Goal: Task Accomplishment & Management: Use online tool/utility

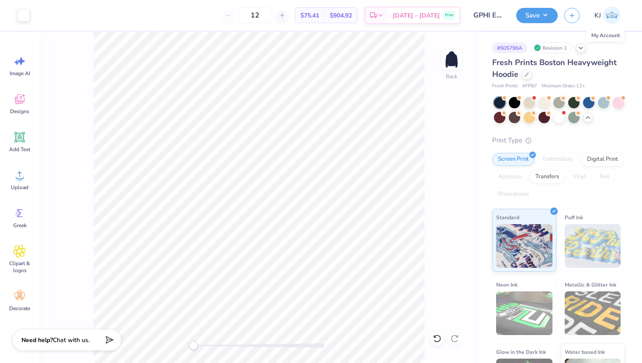
click at [611, 15] on img at bounding box center [611, 15] width 17 height 17
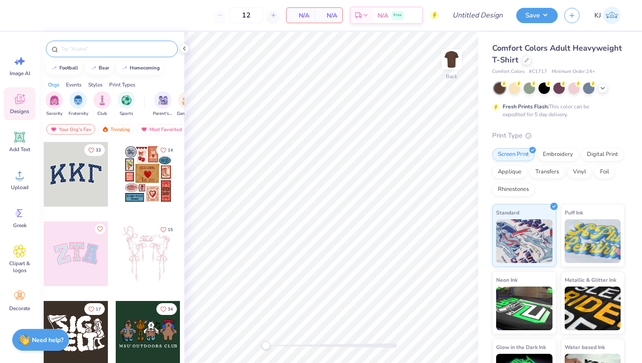
click at [123, 51] on input "text" at bounding box center [116, 49] width 112 height 9
type input "stripes"
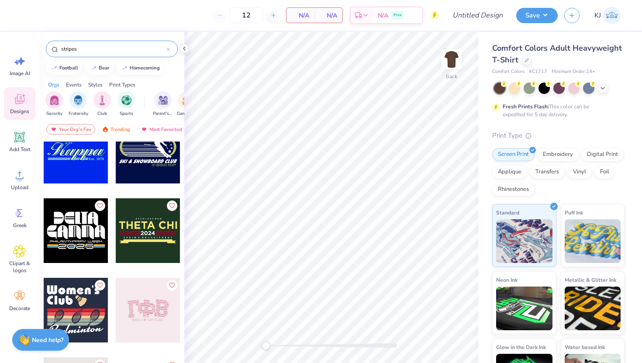
scroll to position [449, 0]
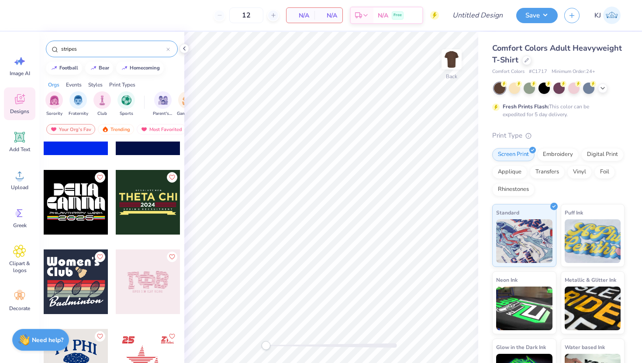
drag, startPoint x: 122, startPoint y: 48, endPoint x: 6, endPoint y: 33, distance: 117.1
click at [7, 34] on div "12 N/A Per Item N/A Total Est. Delivery N/A Free Design Title Save KJ Image AI …" at bounding box center [321, 181] width 642 height 363
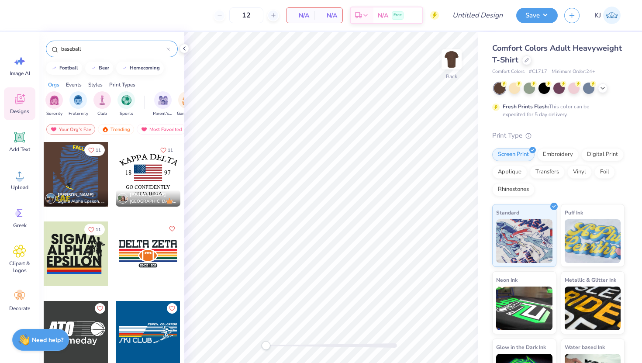
type input "baseball"
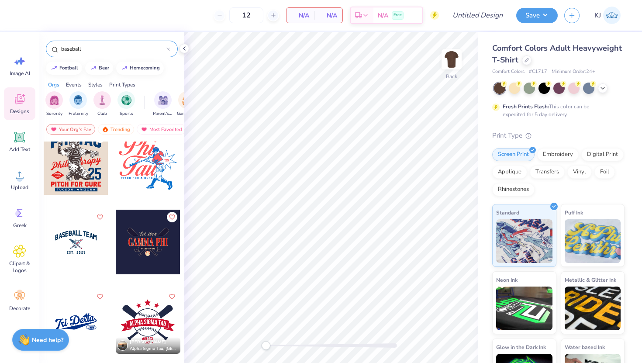
scroll to position [90, 0]
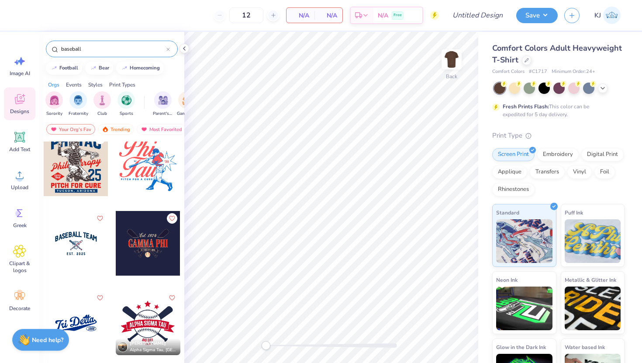
click at [72, 173] on div at bounding box center [76, 163] width 65 height 65
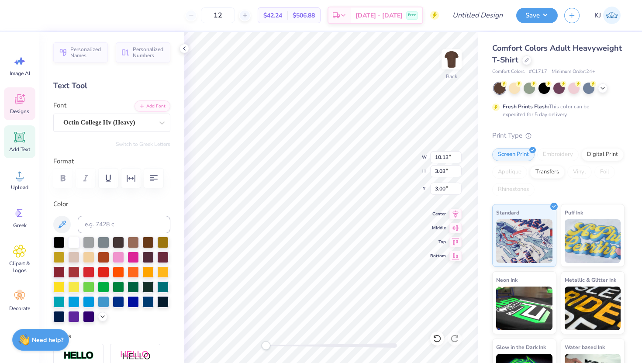
type textarea "P"
type input "10.30"
type input "2.63"
type input "7.85"
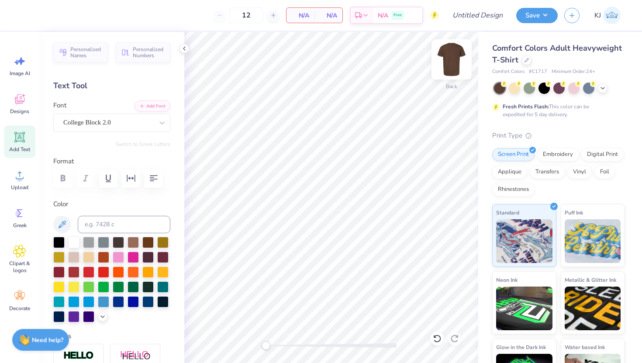
click at [449, 60] on img at bounding box center [451, 59] width 35 height 35
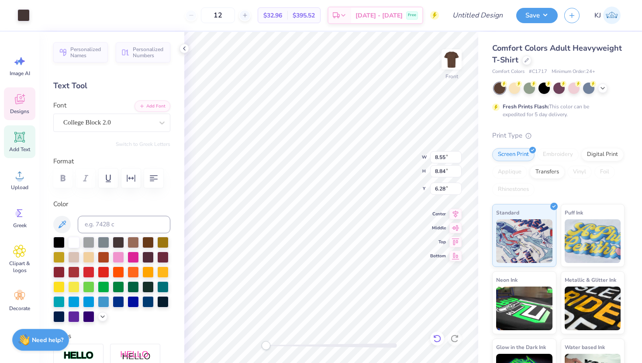
click at [438, 339] on icon at bounding box center [437, 338] width 9 height 9
type input "9.20"
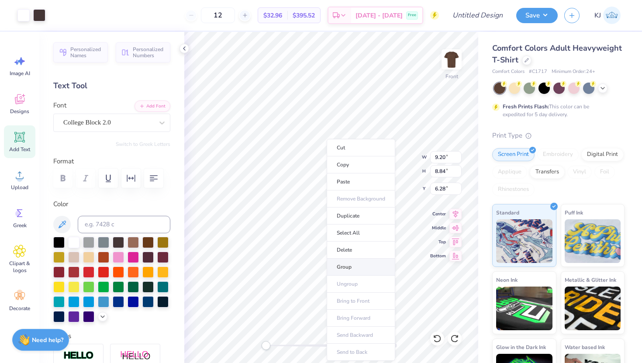
click at [357, 267] on li "Group" at bounding box center [361, 267] width 69 height 17
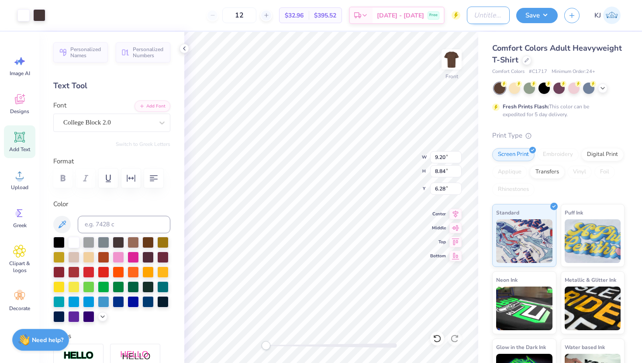
click at [497, 14] on input "Design Title" at bounding box center [488, 15] width 43 height 17
type input "APHI parents wknd"
click at [546, 13] on button "Save" at bounding box center [536, 14] width 41 height 15
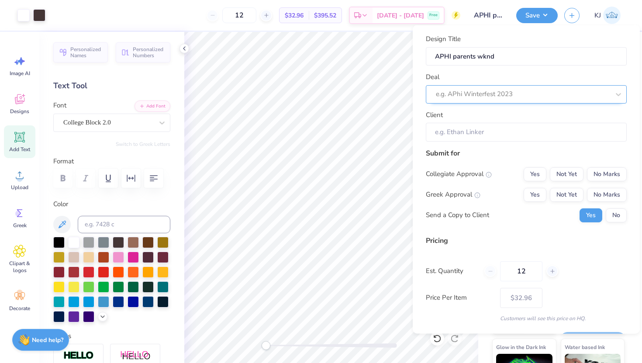
click at [503, 95] on div at bounding box center [523, 94] width 174 height 12
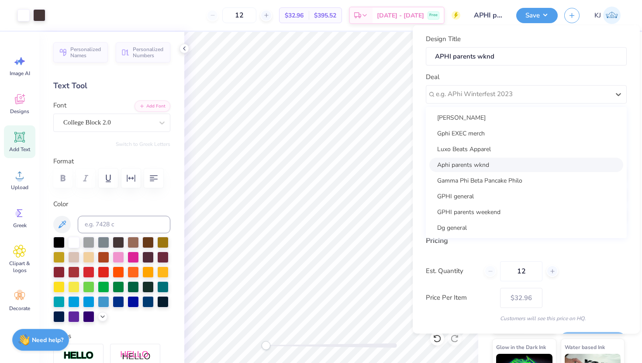
click at [488, 163] on div "Aphi parents wknd" at bounding box center [526, 164] width 194 height 14
type input "Alana Foghi"
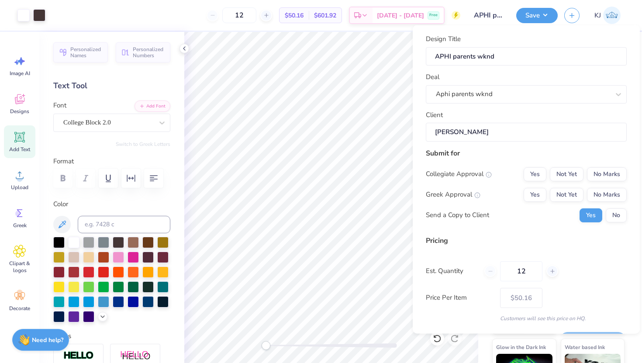
click at [481, 135] on input "Alana Foghi" at bounding box center [526, 132] width 201 height 19
click at [567, 176] on button "Not Yet" at bounding box center [567, 174] width 34 height 14
click at [608, 174] on button "No Marks" at bounding box center [607, 174] width 40 height 14
click at [538, 193] on button "Yes" at bounding box center [535, 194] width 23 height 14
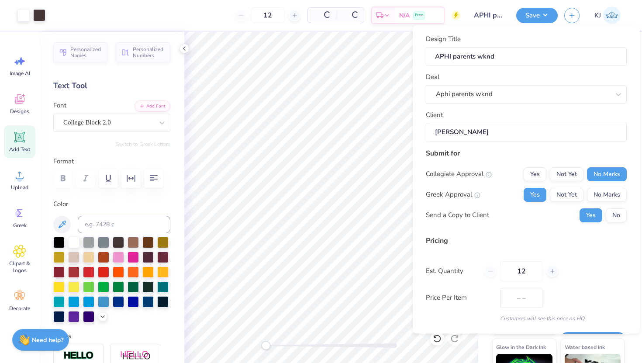
type input "$39.09"
click at [616, 211] on button "No" at bounding box center [616, 215] width 21 height 14
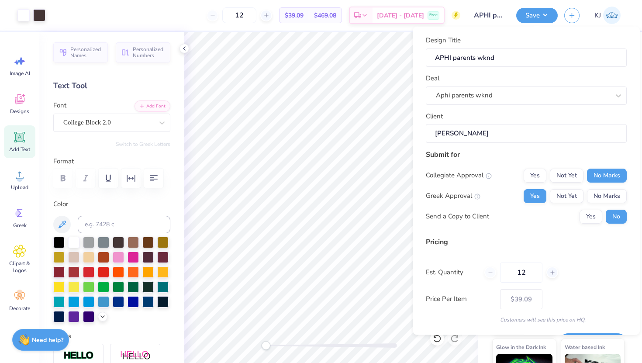
scroll to position [24, 0]
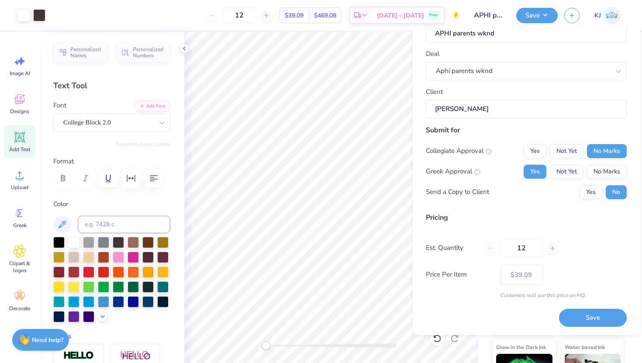
drag, startPoint x: 529, startPoint y: 245, endPoint x: 456, endPoint y: 232, distance: 74.9
click at [458, 236] on div "Pricing Est. Quantity 12 Price Per Item $39.09 Customers will see this price on…" at bounding box center [526, 255] width 201 height 87
type input "100"
type input "$19.51"
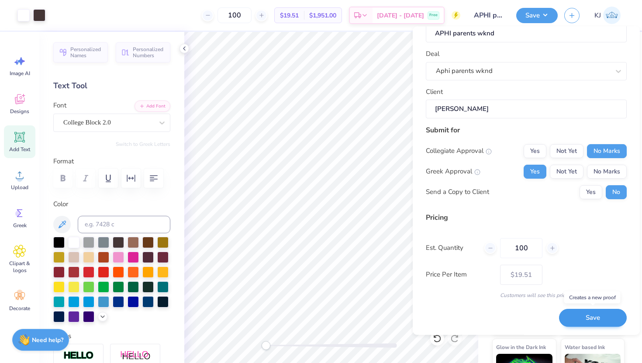
type input "100"
click at [592, 318] on button "Save" at bounding box center [593, 318] width 68 height 18
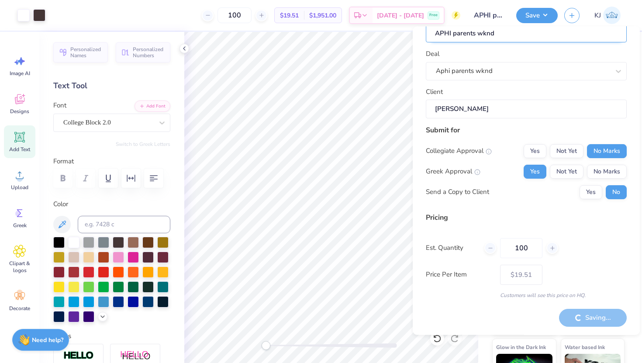
type input "– –"
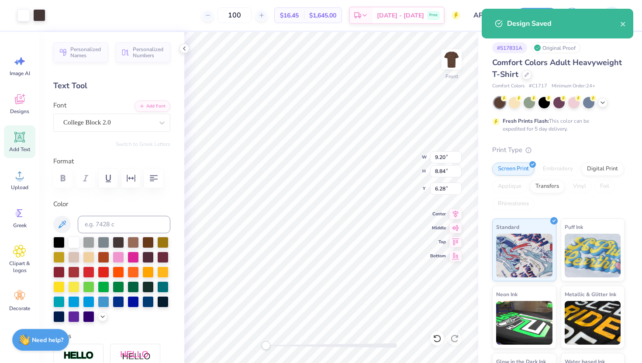
click at [568, 27] on div "Design Saved" at bounding box center [563, 23] width 113 height 10
click at [185, 51] on icon at bounding box center [184, 48] width 7 height 7
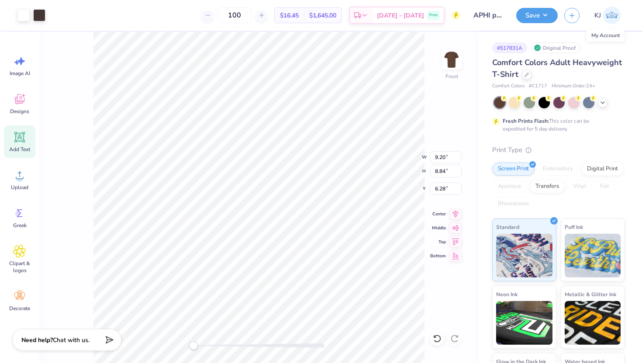
click at [603, 16] on link "KJ" at bounding box center [608, 15] width 34 height 17
